Goal: Task Accomplishment & Management: Use online tool/utility

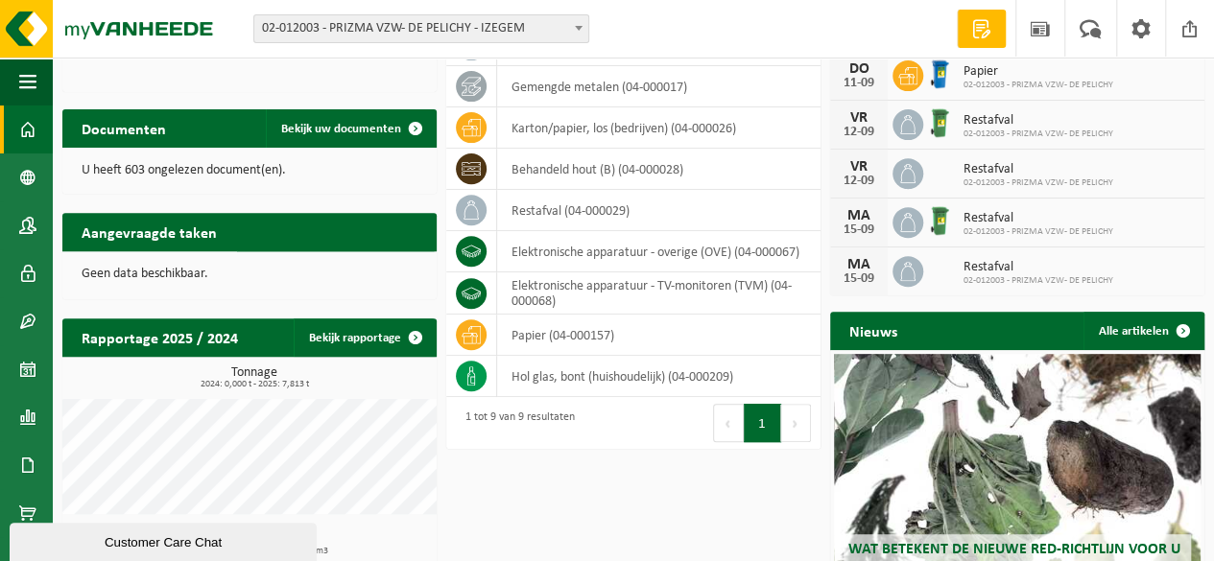
scroll to position [301, 0]
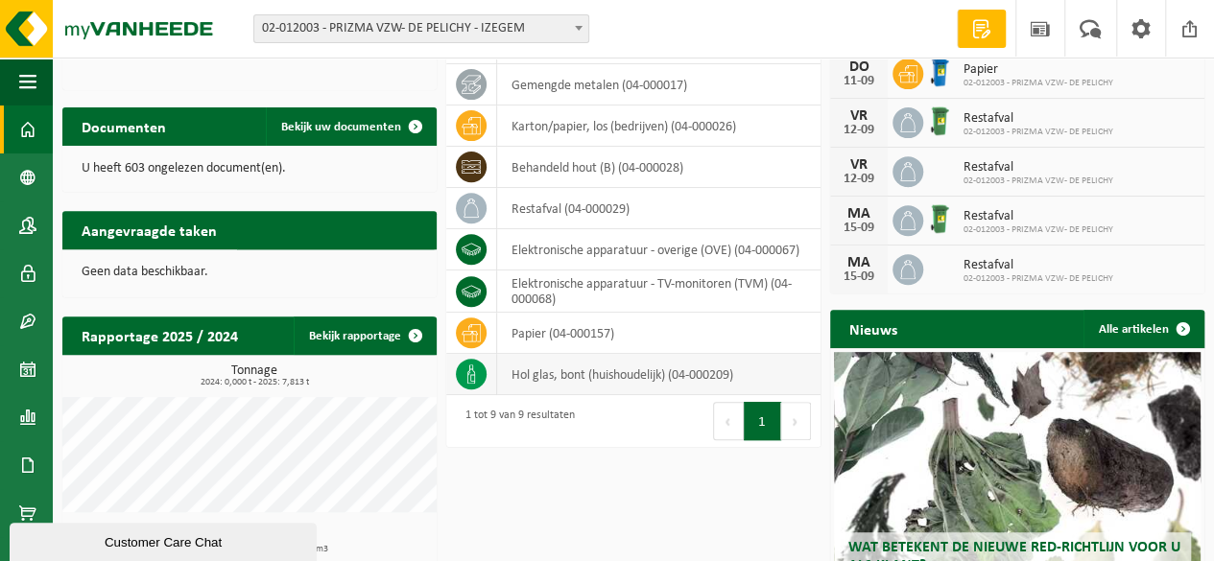
click at [622, 367] on td "hol glas, bont (huishoudelijk) (04-000209)" at bounding box center [658, 374] width 323 height 41
click at [24, 504] on span at bounding box center [27, 513] width 17 height 48
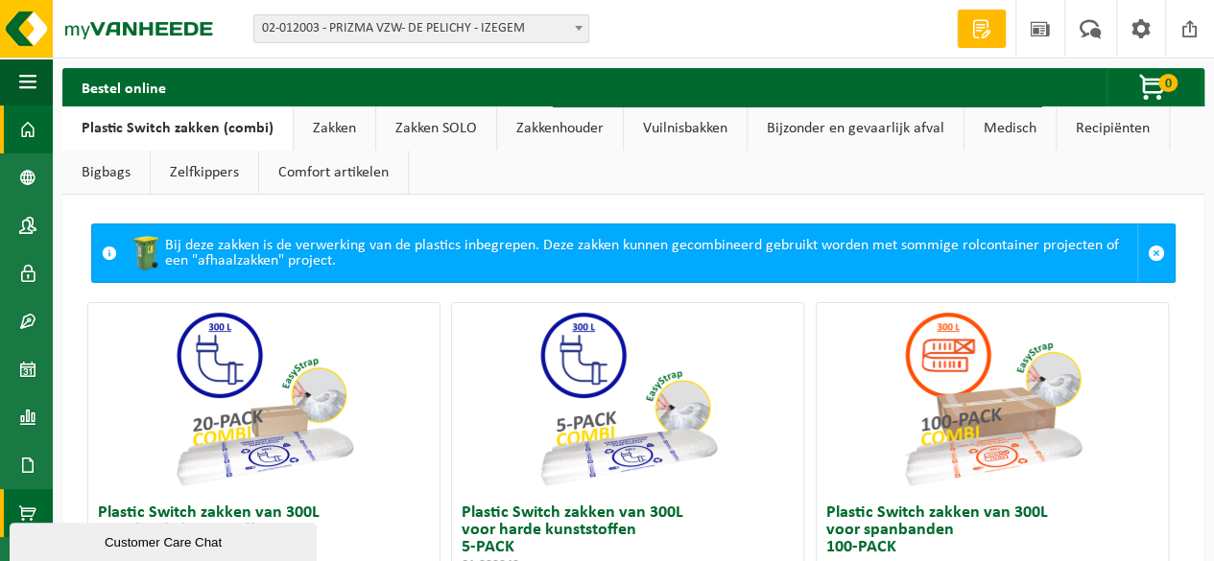
click at [21, 134] on span at bounding box center [27, 130] width 17 height 48
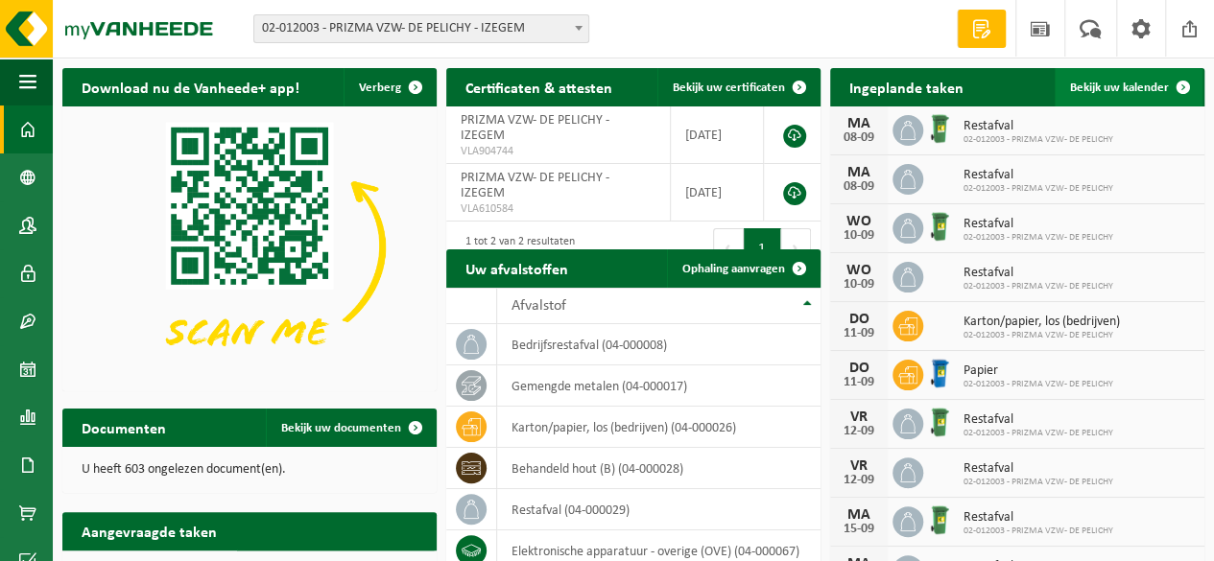
click at [1145, 84] on span "Bekijk uw kalender" at bounding box center [1119, 88] width 99 height 12
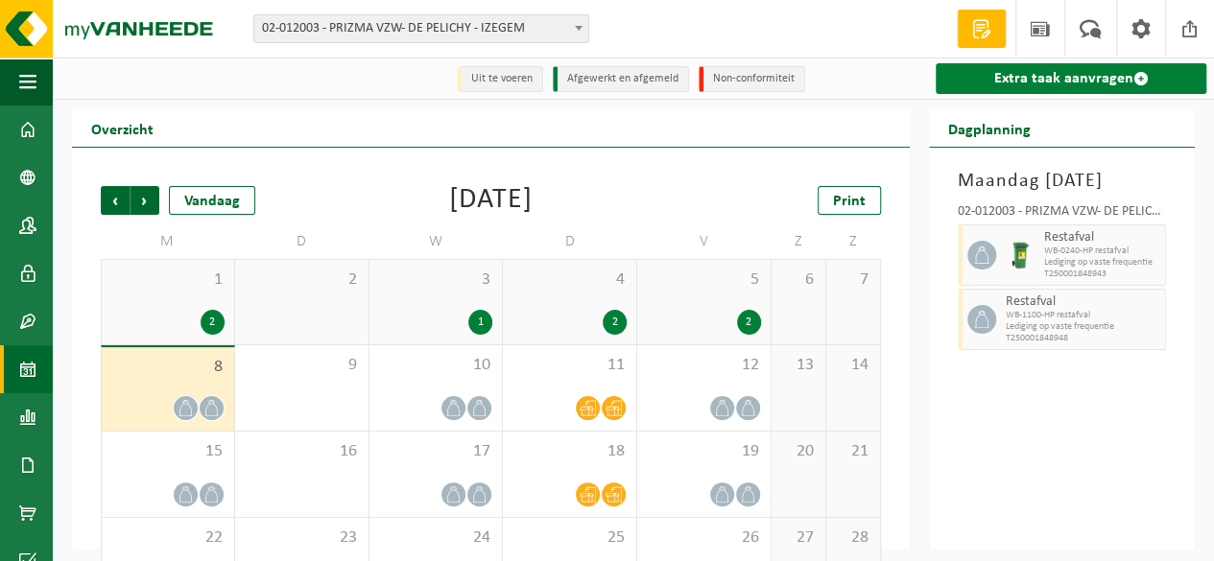
click at [1095, 83] on link "Extra taak aanvragen" at bounding box center [1071, 78] width 272 height 31
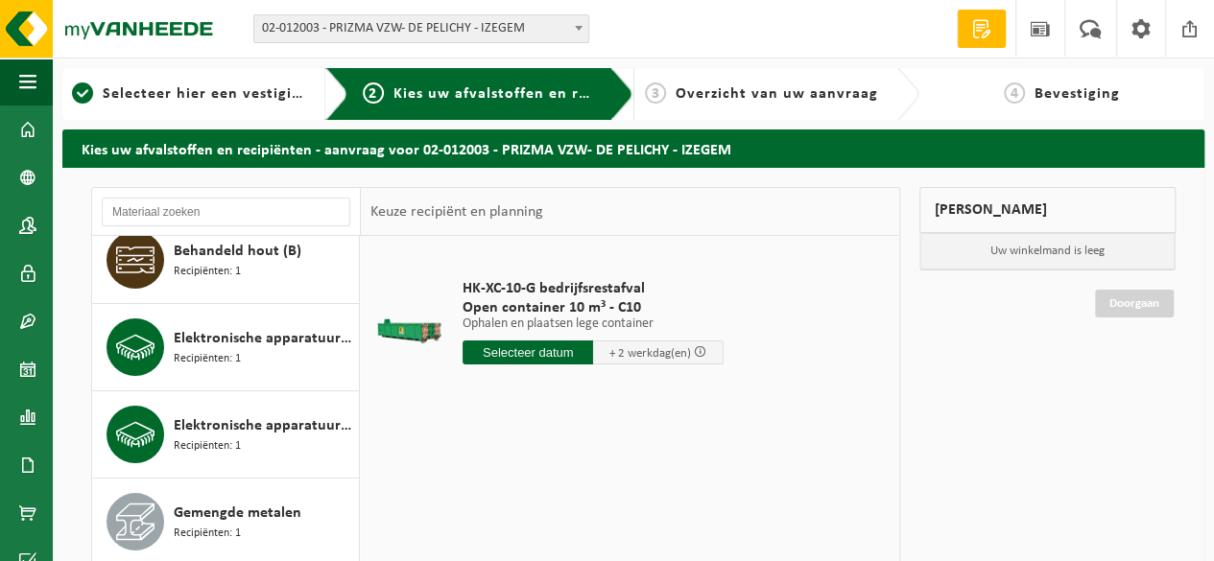
scroll to position [205, 0]
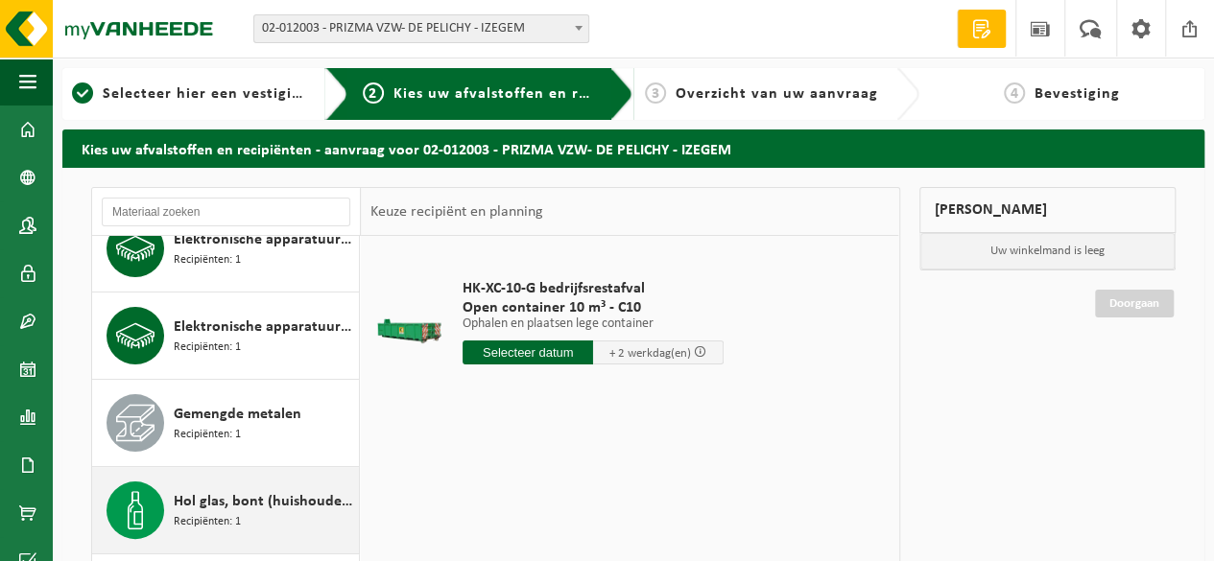
click at [253, 519] on div "Hol glas, bont (huishoudelijk) Recipiënten: 1" at bounding box center [264, 511] width 180 height 58
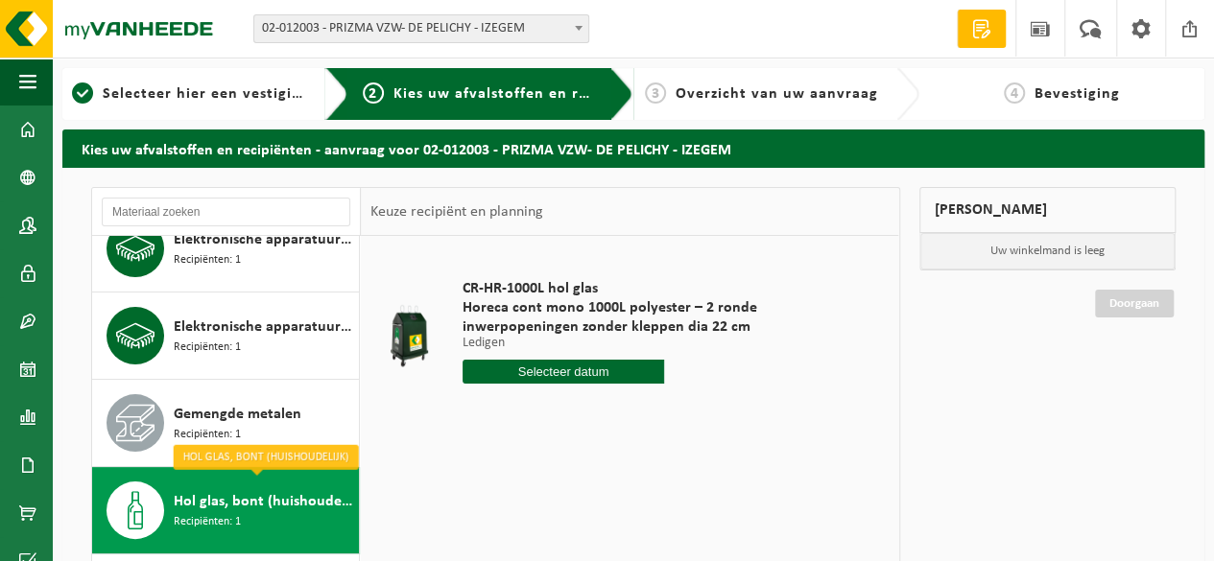
click at [545, 376] on input "text" at bounding box center [562, 372] width 201 height 24
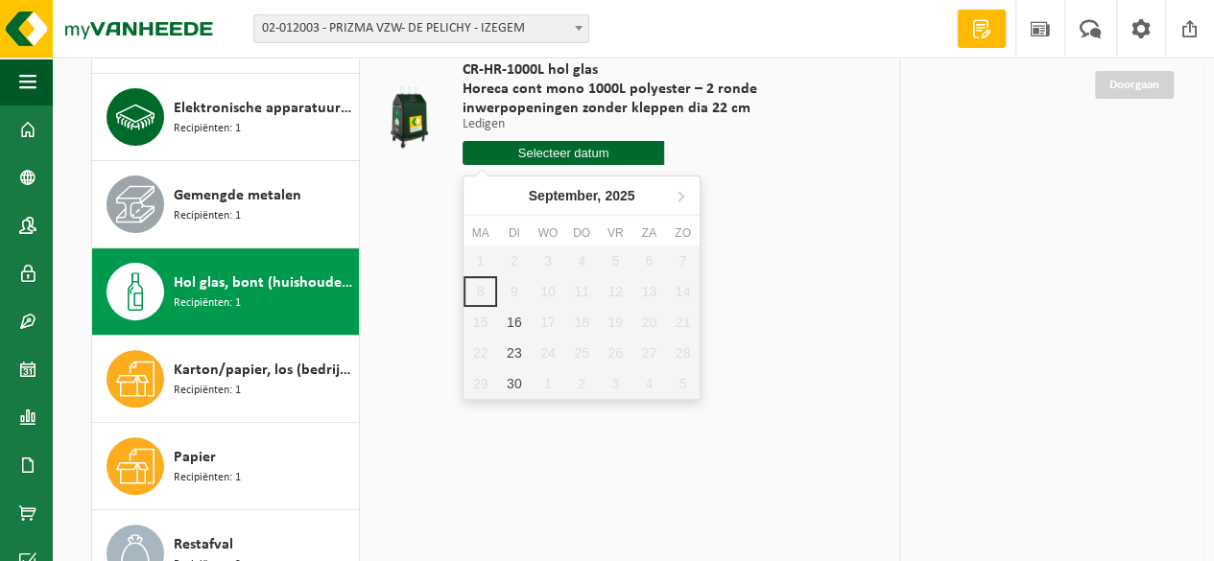
scroll to position [222, 0]
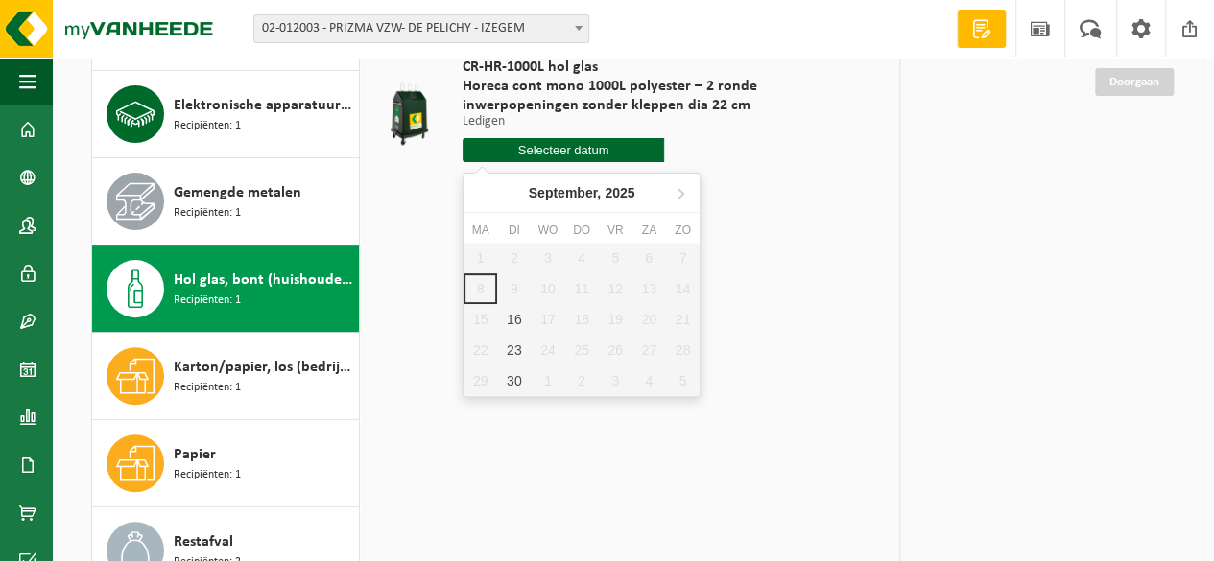
click at [510, 315] on div "16" at bounding box center [514, 319] width 34 height 31
type input "Van [DATE]"
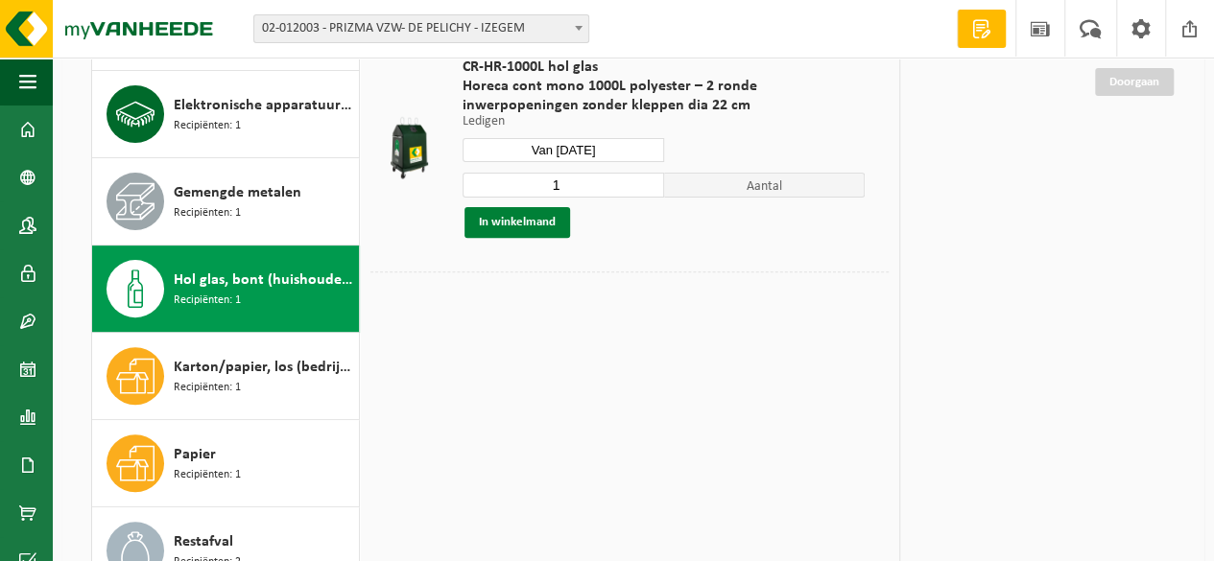
click at [514, 219] on button "In winkelmand" at bounding box center [517, 222] width 106 height 31
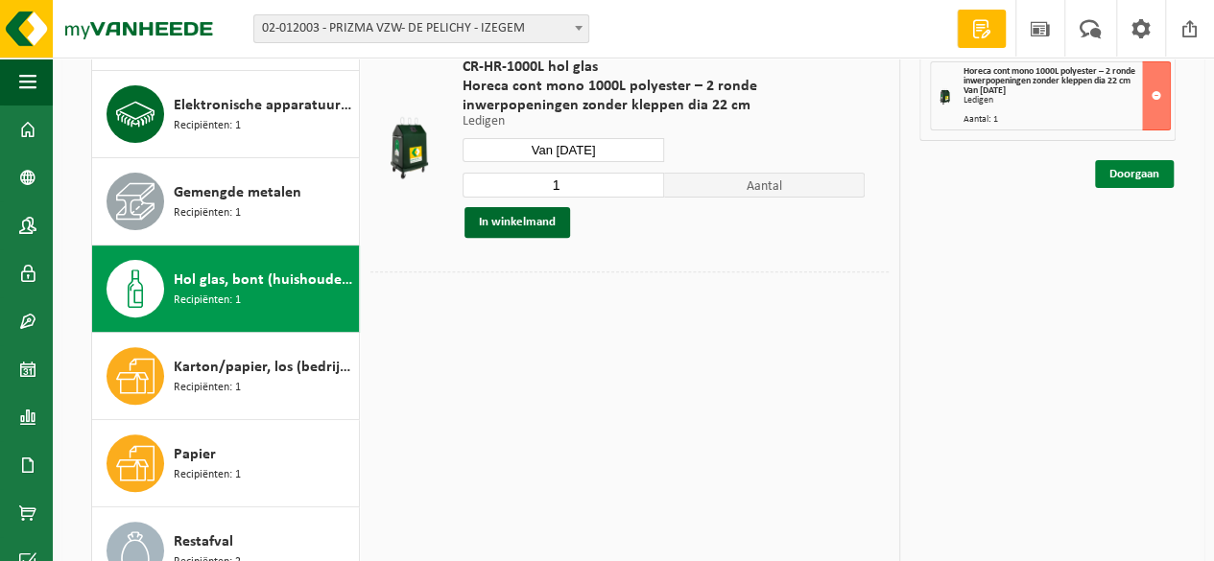
click at [1156, 168] on link "Doorgaan" at bounding box center [1134, 174] width 79 height 28
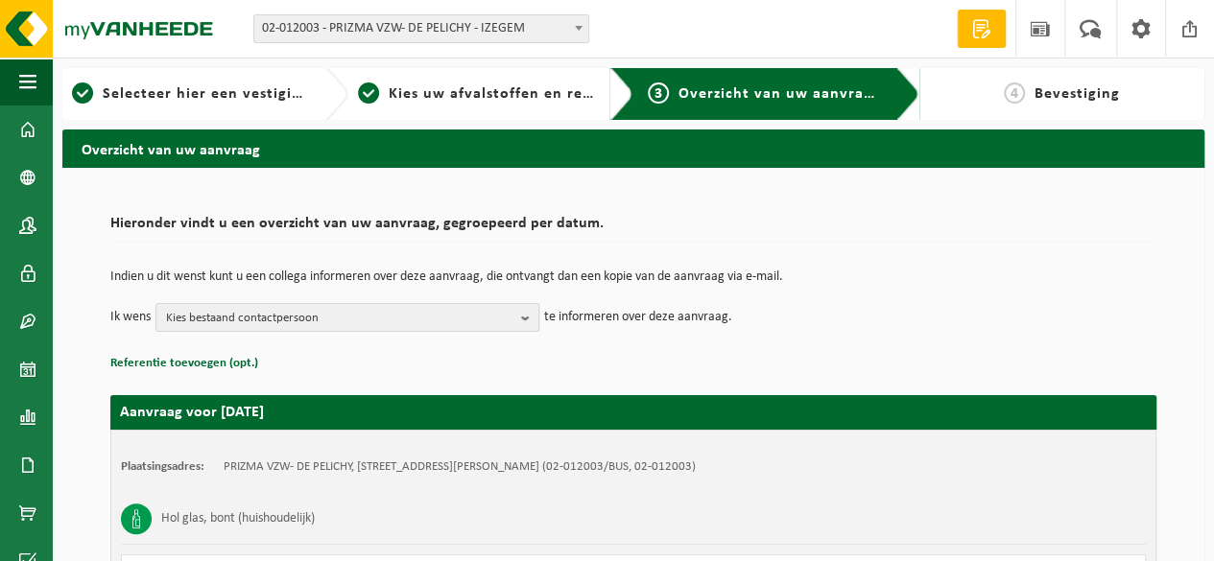
click at [530, 319] on b "button" at bounding box center [529, 317] width 17 height 27
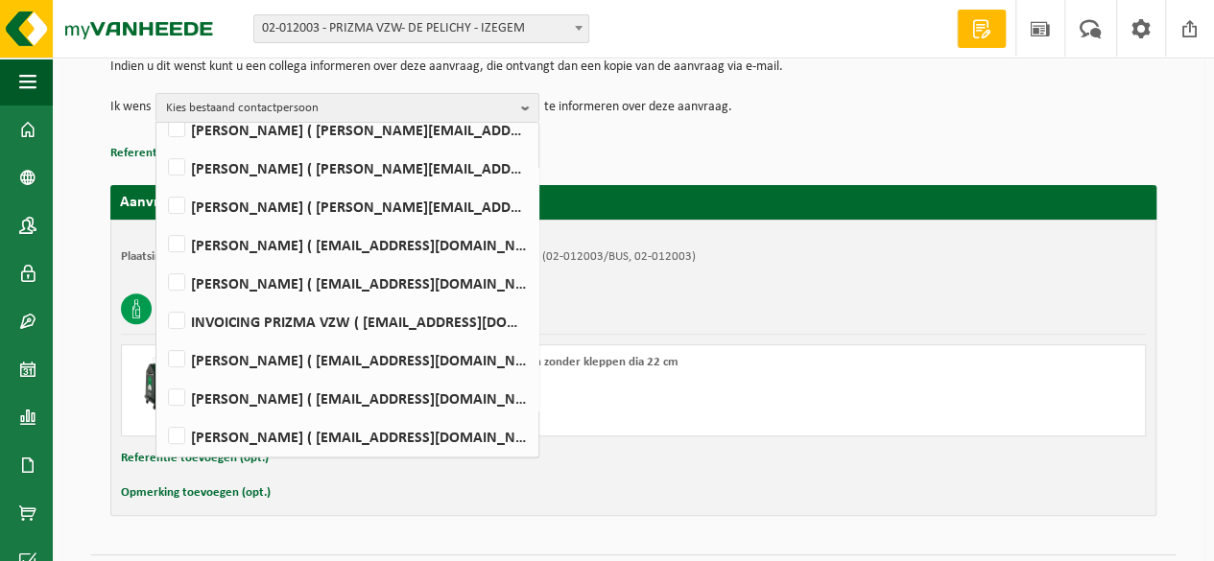
scroll to position [201, 0]
click at [170, 284] on label "PIET PIETERS ( piet.pieters@prizma.be )" at bounding box center [346, 282] width 365 height 29
click at [161, 258] on input "PIET PIETERS ( piet.pieters@prizma.be )" at bounding box center [160, 257] width 1 height 1
checkbox input "true"
click at [704, 281] on div "Plaatsingsadres: PRIZMA VZW- DE PELICHY, 8870 IZEGEM, DIRK MARTENSLAAN 16 (02-0…" at bounding box center [633, 368] width 1046 height 296
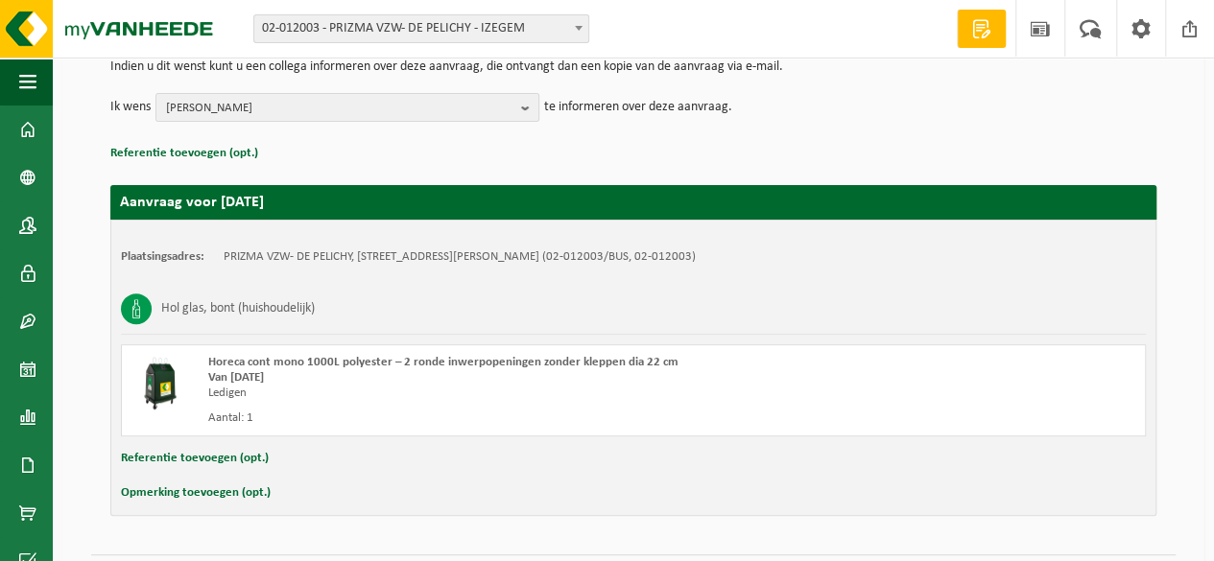
scroll to position [259, 0]
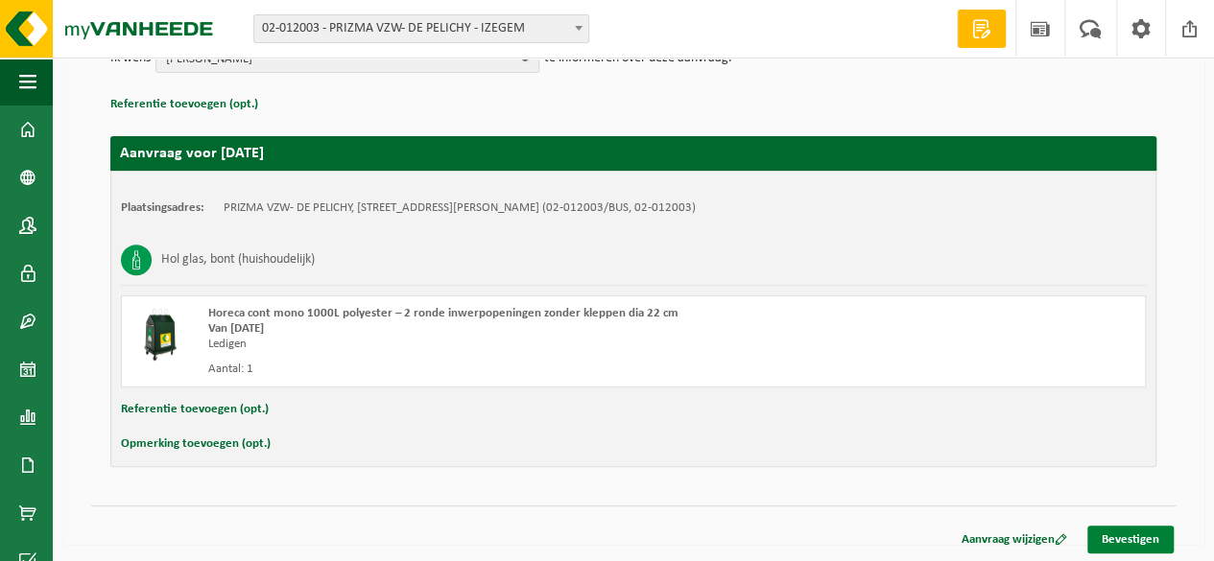
click at [1148, 536] on link "Bevestigen" at bounding box center [1130, 540] width 86 height 28
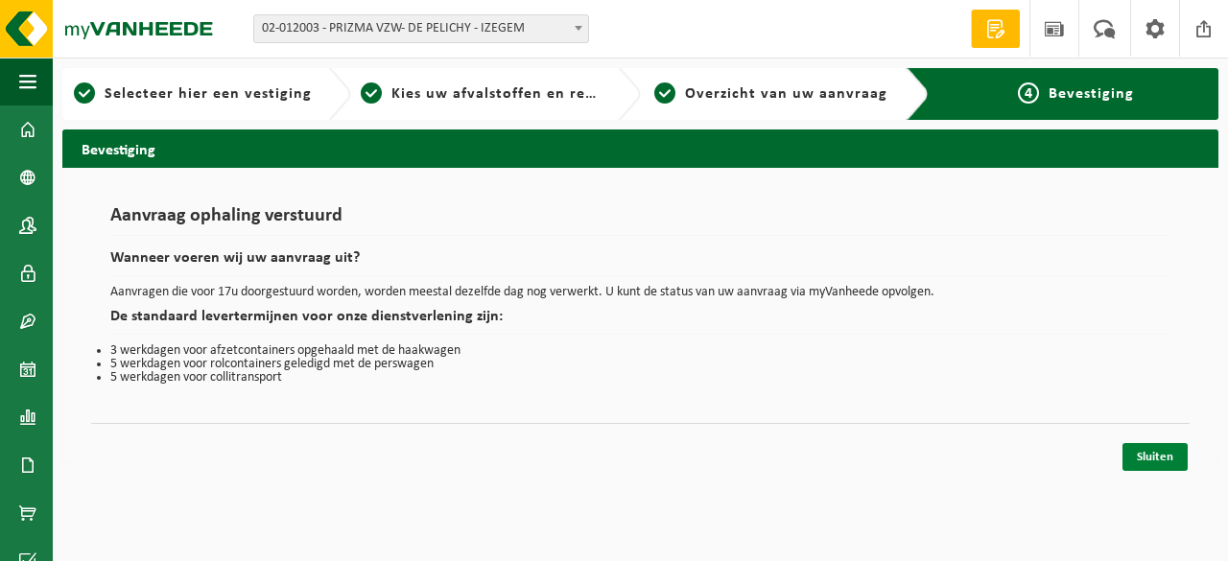
click at [1142, 461] on link "Sluiten" at bounding box center [1155, 457] width 65 height 28
